Goal: Task Accomplishment & Management: Use online tool/utility

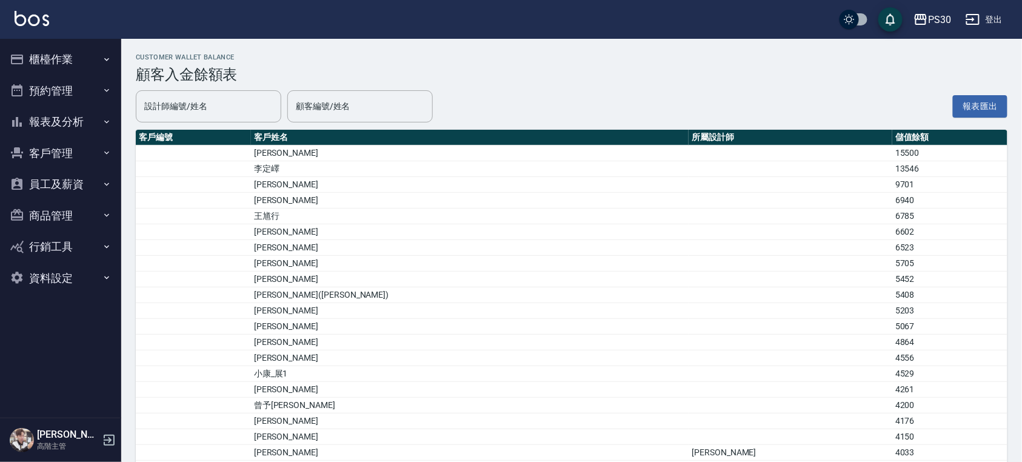
click at [39, 5] on div "PS30 登出" at bounding box center [511, 19] width 1022 height 39
click at [30, 27] on link at bounding box center [32, 20] width 35 height 18
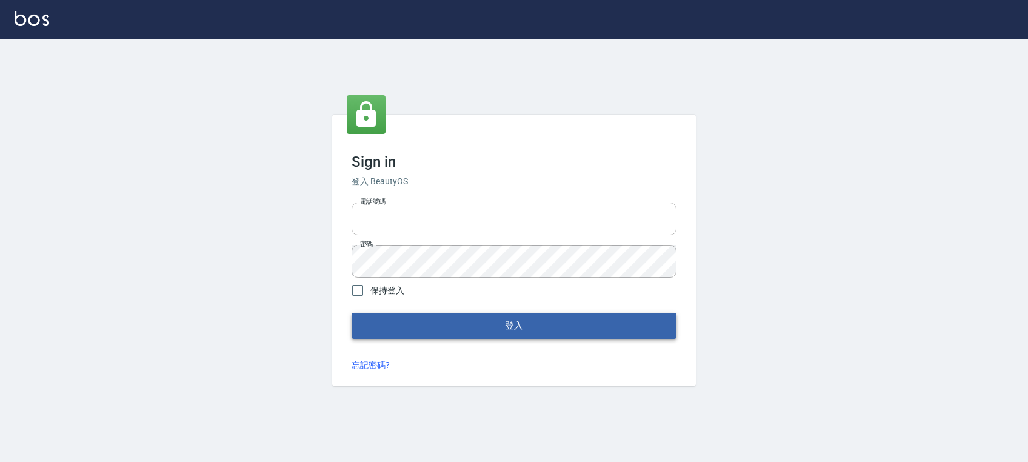
type input "0972392966"
click at [531, 321] on button "登入" at bounding box center [514, 325] width 325 height 25
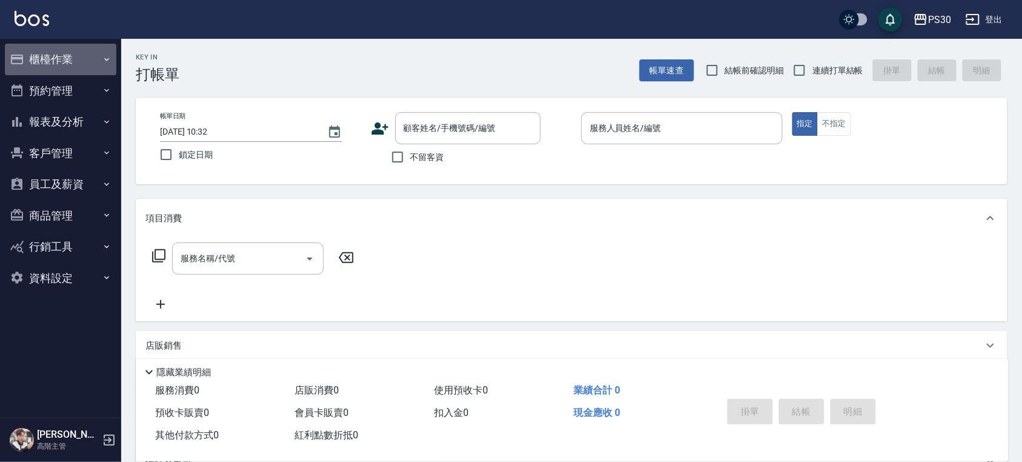
click at [35, 64] on button "櫃檯作業" at bounding box center [61, 60] width 112 height 32
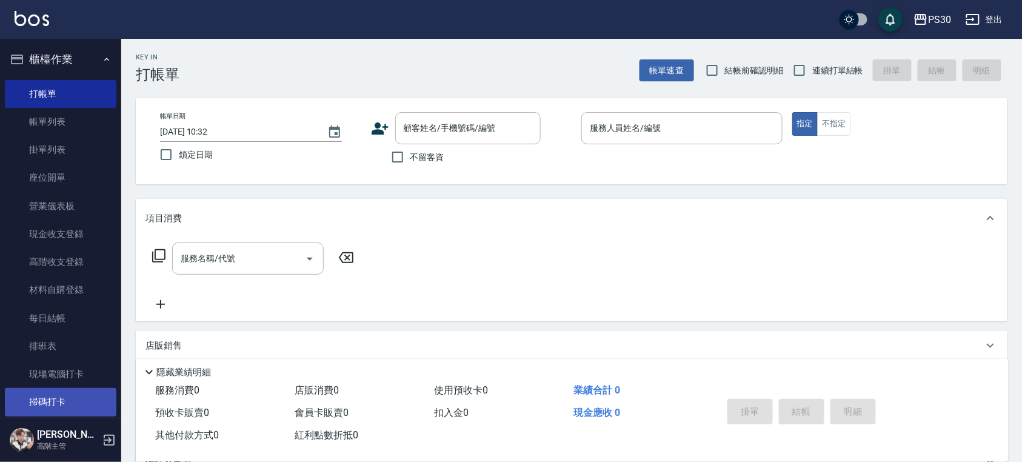
click at [47, 388] on ul "打帳單 帳單列表 掛單列表 座位開單 營業儀表板 現金收支登錄 高階收支登錄 材料自購登錄 每日結帳 排班表 現場電腦打卡 掃碼打卡" at bounding box center [61, 248] width 112 height 346
click at [45, 389] on link "掃碼打卡" at bounding box center [61, 402] width 112 height 28
